Goal: Task Accomplishment & Management: Complete application form

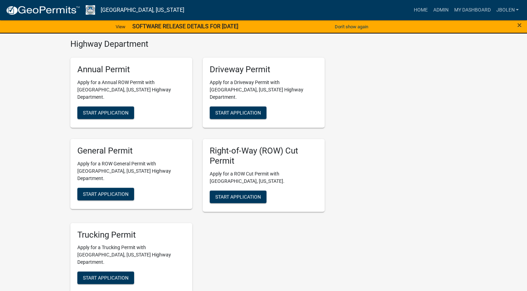
scroll to position [384, 0]
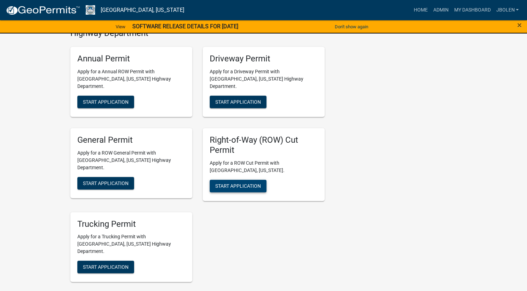
click at [224, 183] on span "Start Application" at bounding box center [238, 186] width 46 height 6
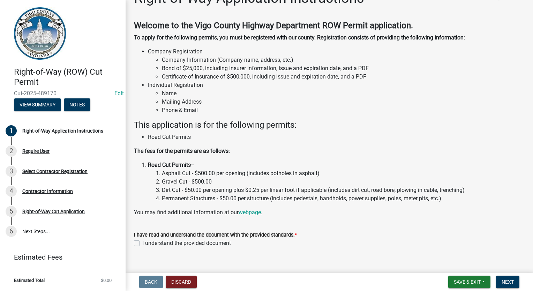
scroll to position [29, 0]
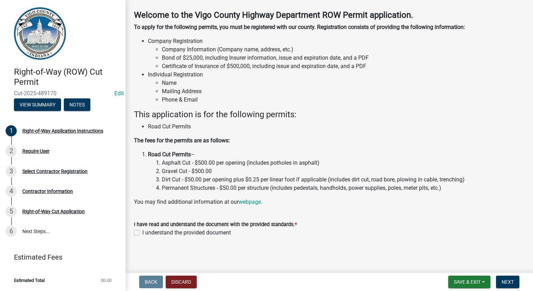
click at [142, 231] on label "I understand the provided document" at bounding box center [186, 232] width 89 height 8
click at [142, 231] on input "I understand the provided document" at bounding box center [144, 230] width 5 height 5
checkbox input "true"
click at [509, 280] on span "Next" at bounding box center [507, 282] width 12 height 6
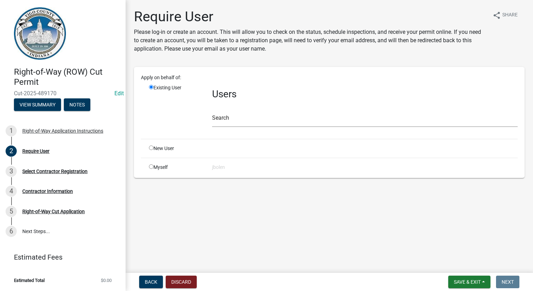
click at [150, 168] on input "radio" at bounding box center [151, 166] width 5 height 5
radio input "true"
radio input "false"
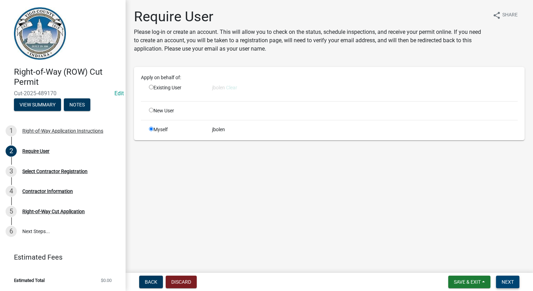
click at [506, 283] on span "Next" at bounding box center [507, 282] width 12 height 6
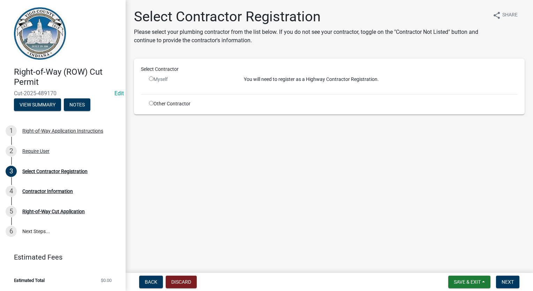
click at [151, 103] on input "radio" at bounding box center [151, 103] width 5 height 5
radio input "true"
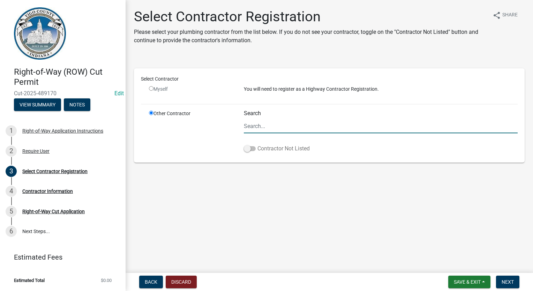
click at [250, 149] on span at bounding box center [250, 148] width 12 height 5
click at [257, 144] on input "Contractor Not Listed" at bounding box center [257, 144] width 0 height 0
click at [501, 280] on button "Next" at bounding box center [507, 281] width 23 height 13
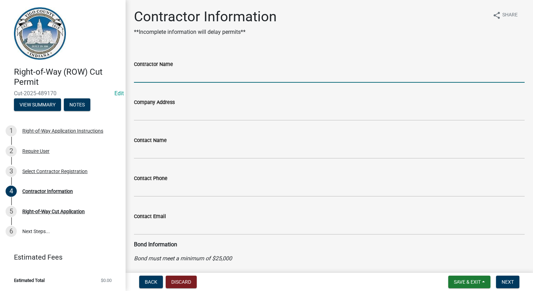
click at [145, 72] on input "Contractor Name" at bounding box center [329, 75] width 390 height 14
click at [148, 74] on input "Contractor Name" at bounding box center [329, 75] width 390 height 14
type input "BROWN JUG"
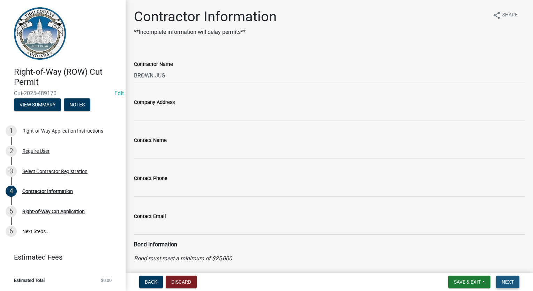
click at [501, 278] on button "Next" at bounding box center [507, 281] width 23 height 13
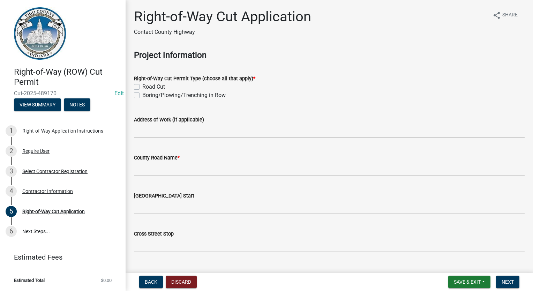
click at [142, 94] on label "Boring/Plowing/Trenching in Row" at bounding box center [183, 95] width 83 height 8
click at [142, 94] on input "Boring/Plowing/Trenching in Row" at bounding box center [144, 93] width 5 height 5
checkbox input "true"
checkbox input "false"
checkbox input "true"
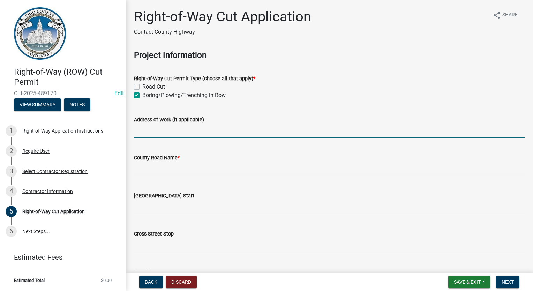
click at [145, 131] on input "Address of Work (if applicable)" at bounding box center [329, 131] width 390 height 14
type input "[PERSON_NAME]"
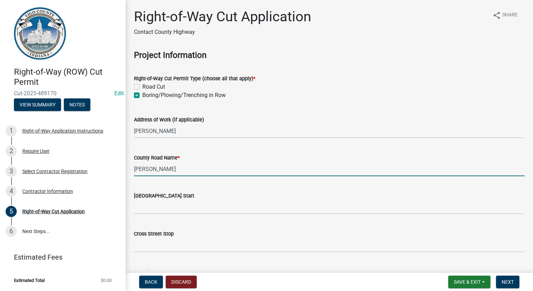
type input "[PERSON_NAME]"
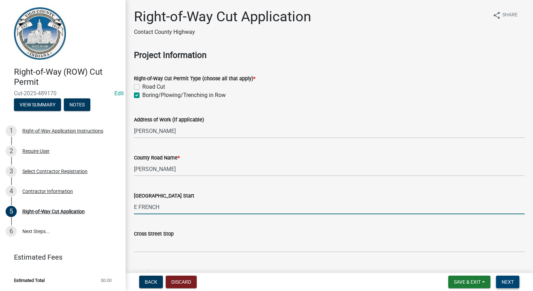
type input "E FRENCH"
click at [513, 280] on span "Next" at bounding box center [507, 282] width 12 height 6
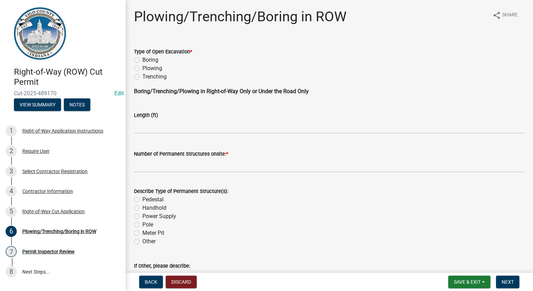
click at [142, 75] on label "Trenching" at bounding box center [154, 77] width 24 height 8
click at [142, 75] on input "Trenching" at bounding box center [144, 75] width 5 height 5
radio input "true"
click at [141, 128] on input "text" at bounding box center [329, 126] width 390 height 14
click at [354, 90] on p "Boring/Trenching/Plowing in Right-of-Way Only or Under the Road Only" at bounding box center [329, 91] width 390 height 8
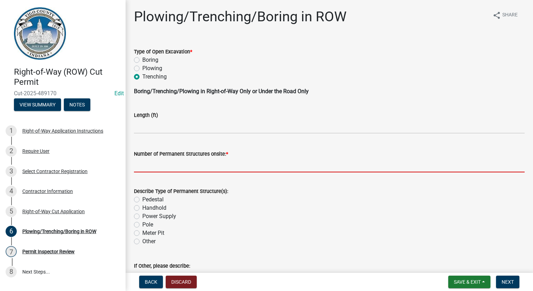
click at [200, 163] on input "text" at bounding box center [329, 165] width 390 height 14
type input "0"
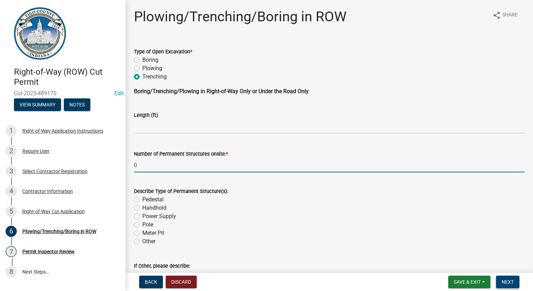
click at [504, 283] on span "Next" at bounding box center [507, 282] width 12 height 6
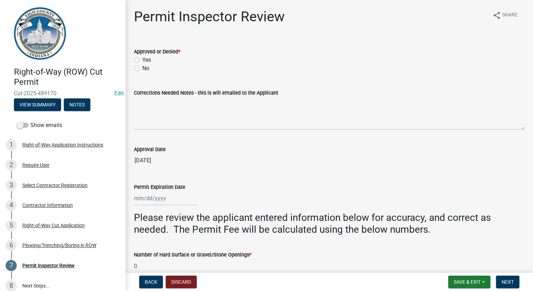
click at [142, 59] on label "Yes" at bounding box center [146, 60] width 9 height 8
click at [142, 59] on input "Yes" at bounding box center [144, 58] width 5 height 5
radio input "true"
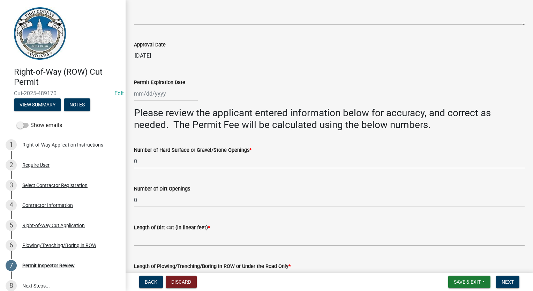
scroll to position [174, 0]
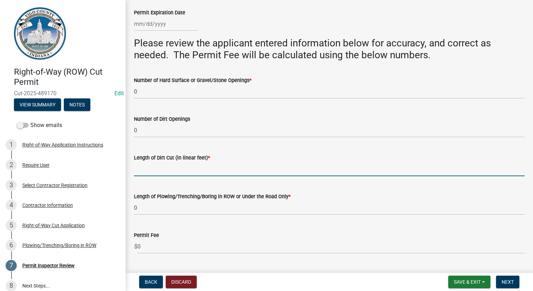
click at [165, 169] on input "Length of Dirt Cut (in linear feet) *" at bounding box center [329, 169] width 390 height 14
type input "0"
select select "10"
select select "2025"
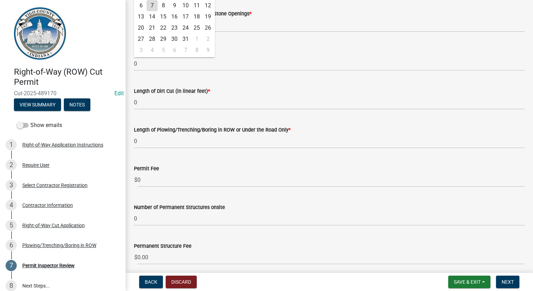
scroll to position [244, 0]
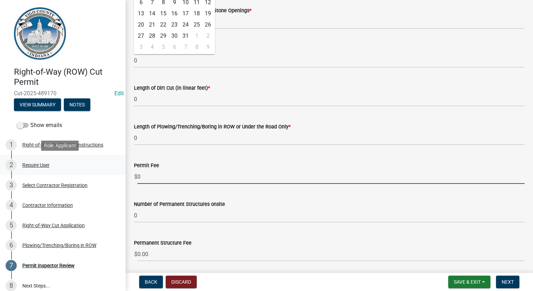
drag, startPoint x: 153, startPoint y: 179, endPoint x: 116, endPoint y: 169, distance: 38.2
click at [116, 169] on div "Right-of-Way (ROW) Cut Permit Cut-2025-489170 Edit View Summary Notes Show emai…" at bounding box center [266, 145] width 533 height 291
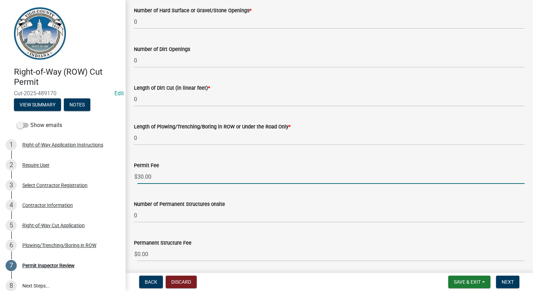
type input "30.00"
click at [521, 279] on form "Save & Exit Save Save & Exit Next" at bounding box center [483, 281] width 77 height 13
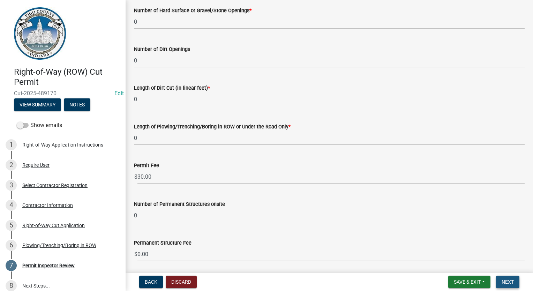
click at [512, 282] on span "Next" at bounding box center [507, 282] width 12 height 6
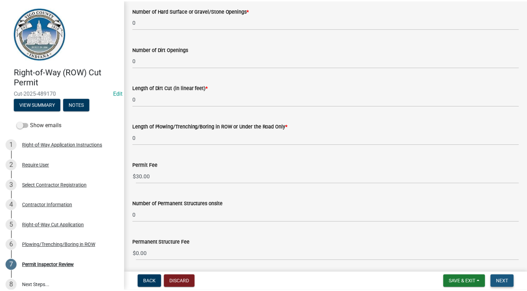
scroll to position [0, 0]
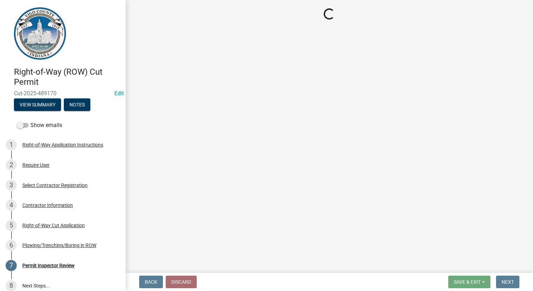
select select "3: 3"
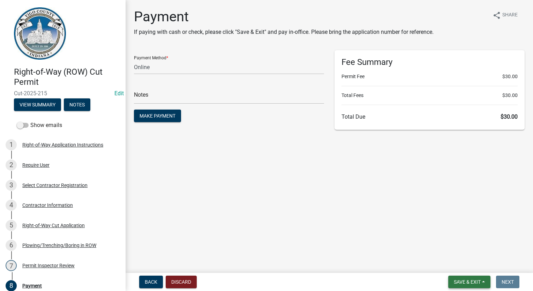
click at [454, 279] on span "Save & Exit" at bounding box center [467, 282] width 27 height 6
click at [461, 262] on button "Save & Exit" at bounding box center [462, 263] width 56 height 17
